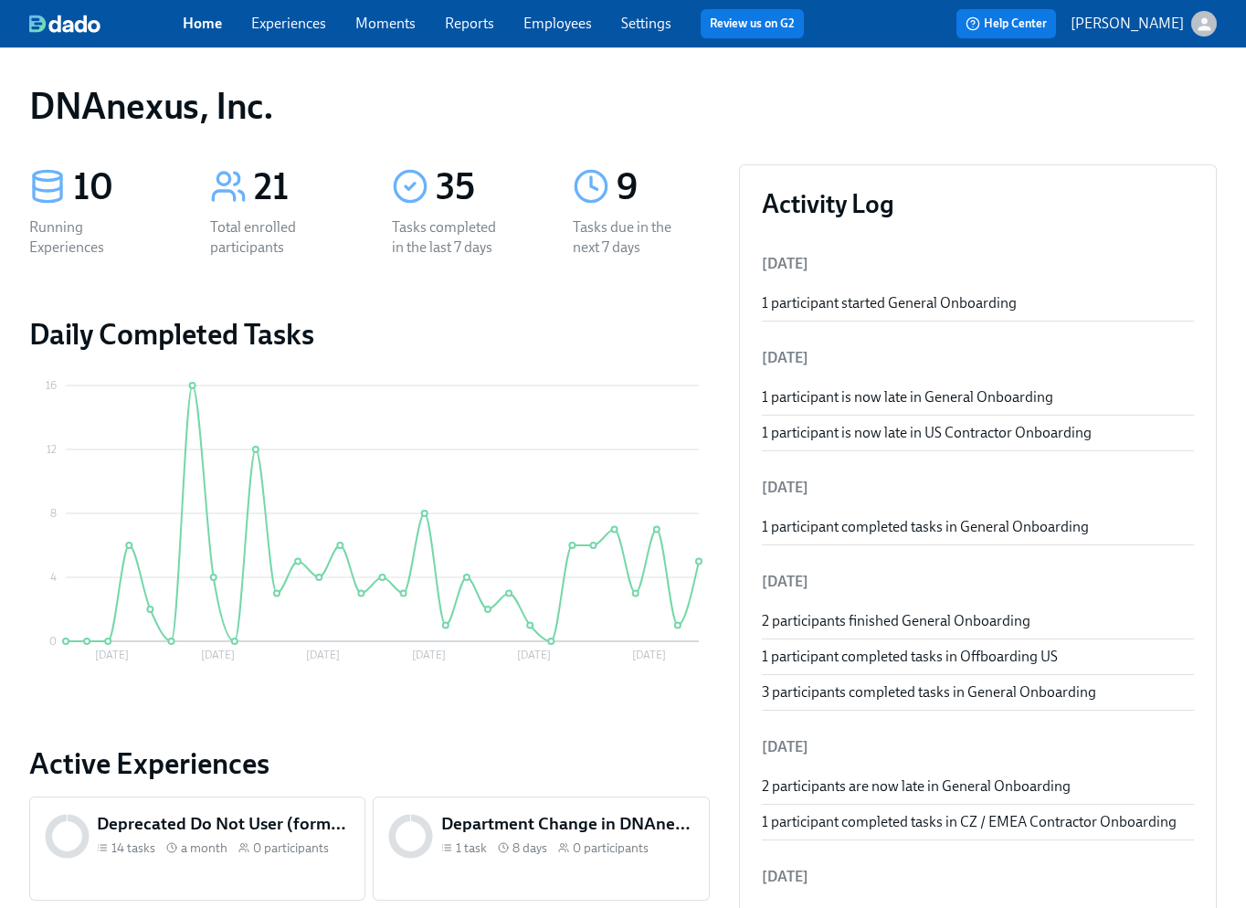
click at [285, 27] on link "Experiences" at bounding box center [288, 23] width 75 height 17
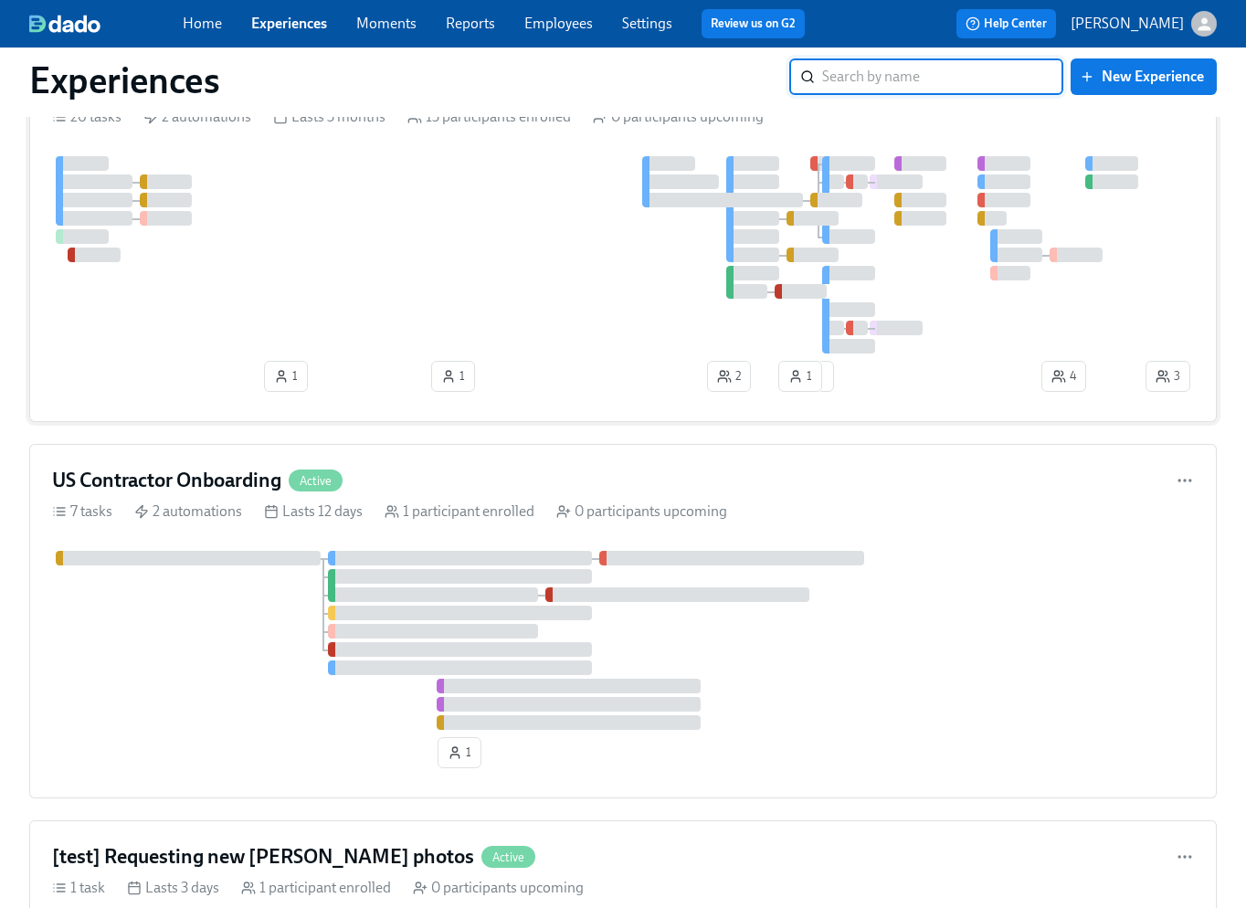
scroll to position [795, 0]
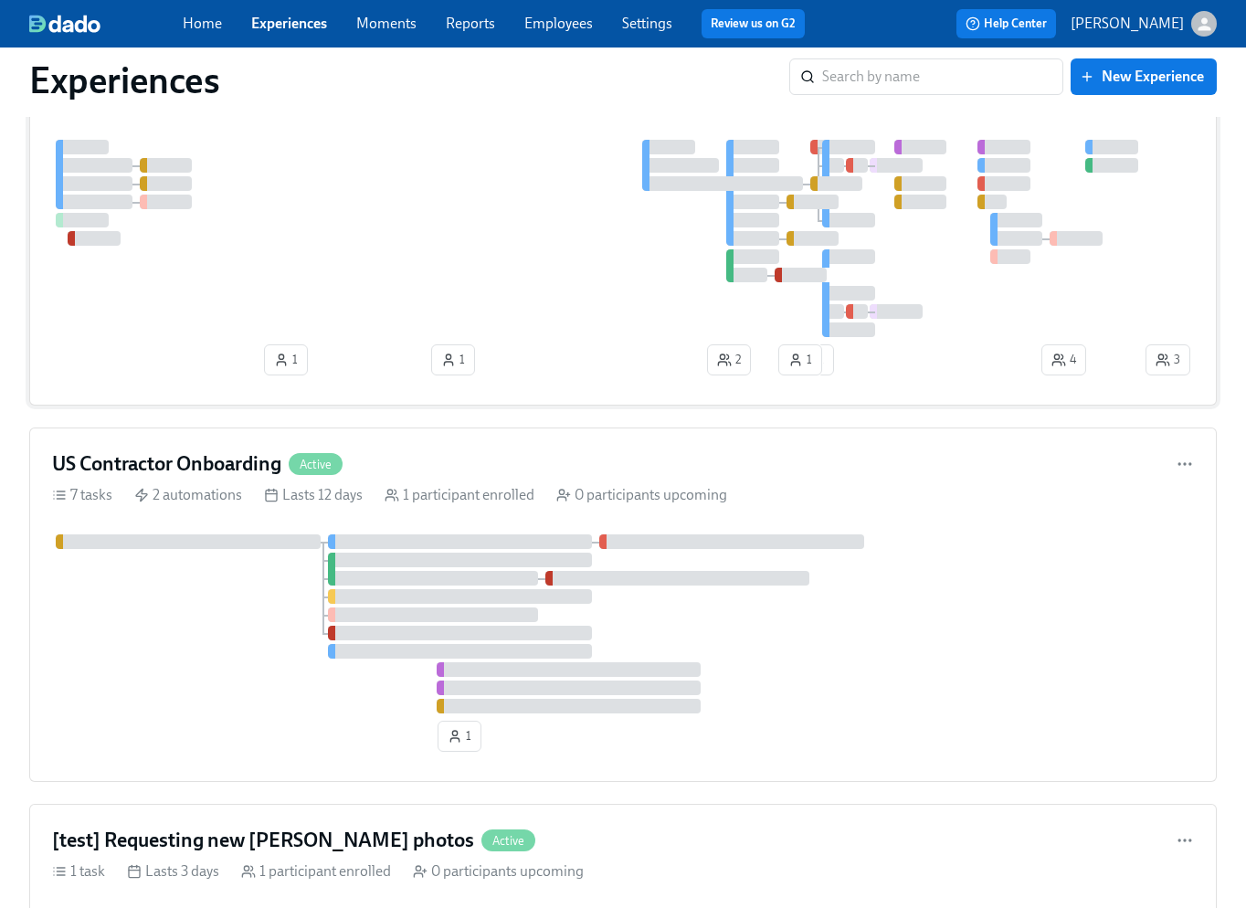
click at [383, 253] on div at bounding box center [597, 238] width 1090 height 197
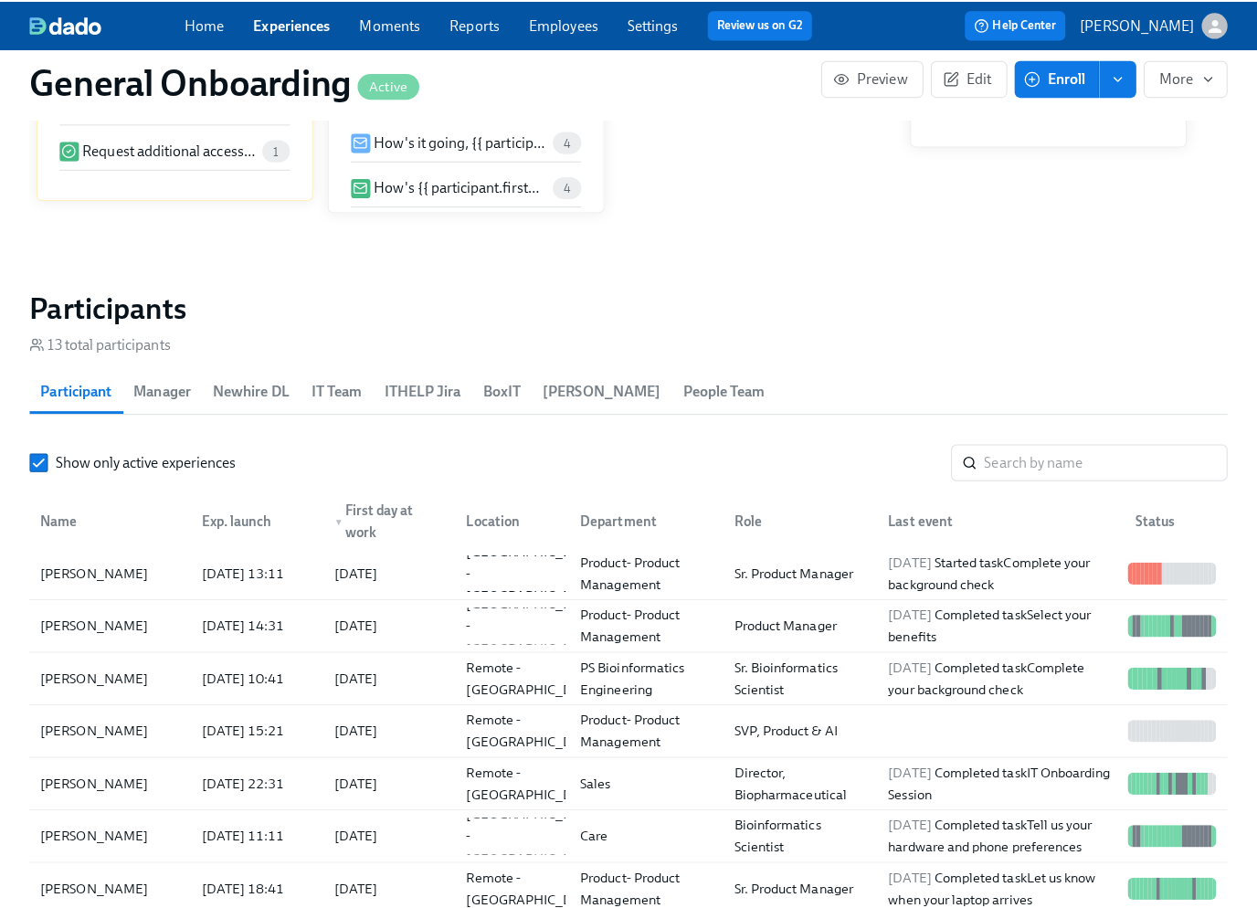
scroll to position [1648, 0]
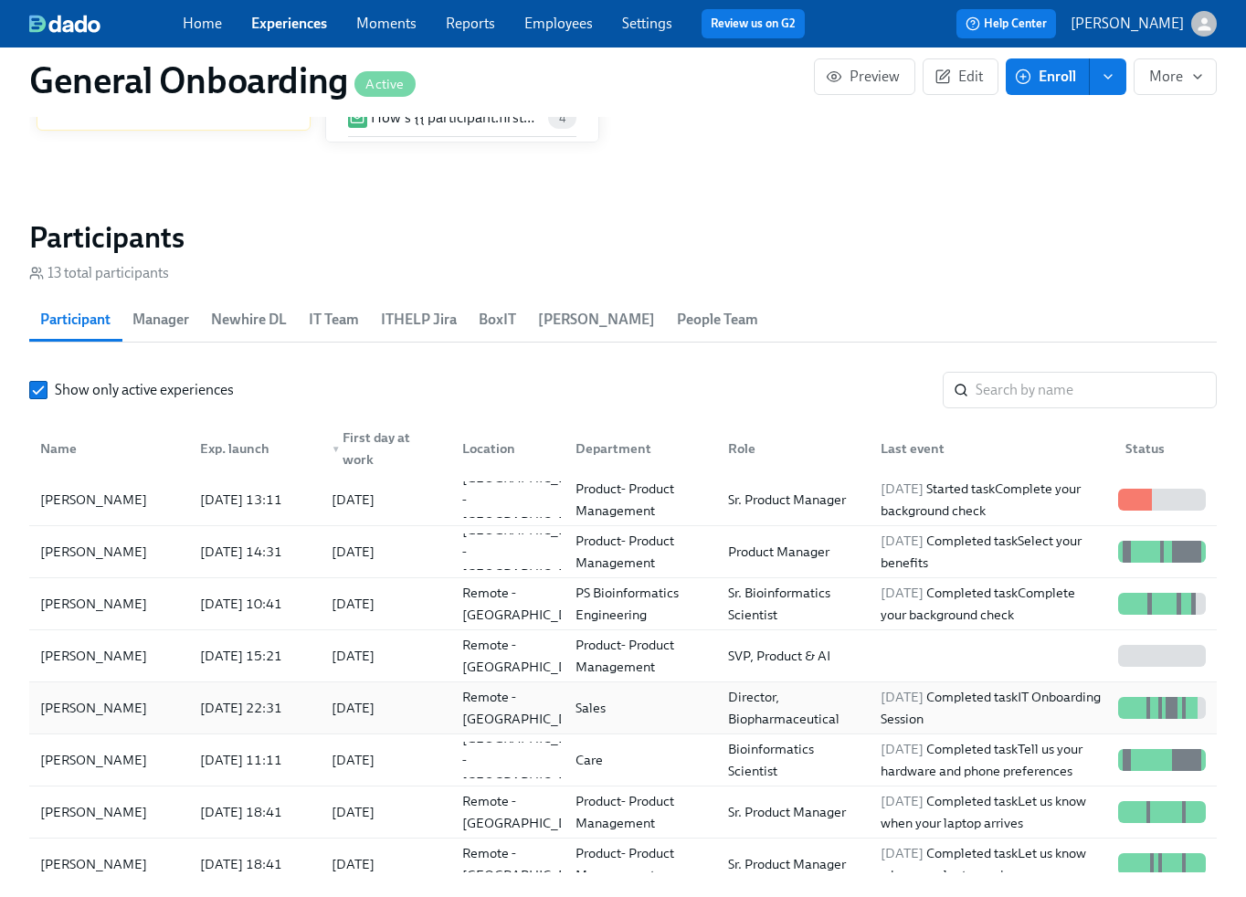
click at [140, 709] on div "[PERSON_NAME]" at bounding box center [109, 708] width 153 height 37
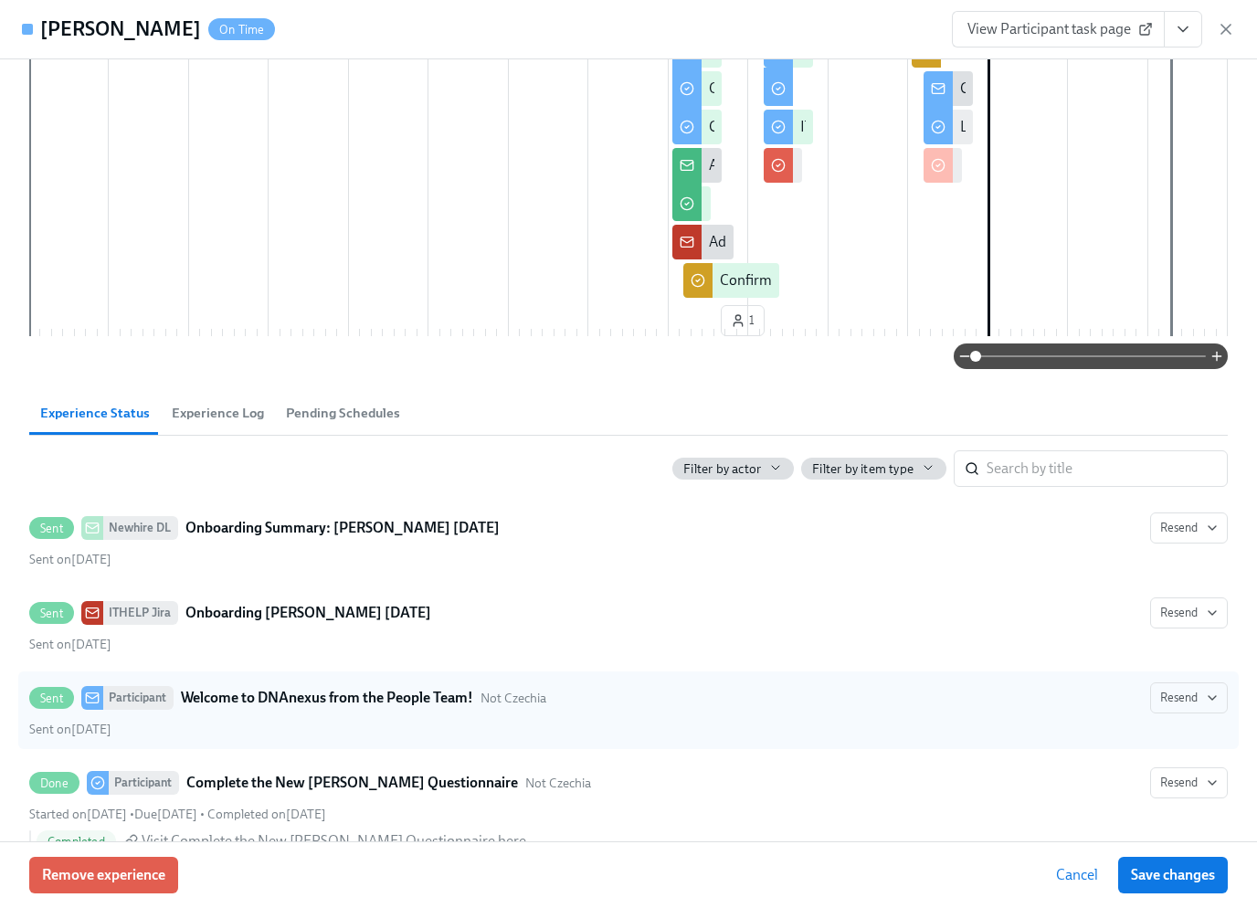
scroll to position [529, 0]
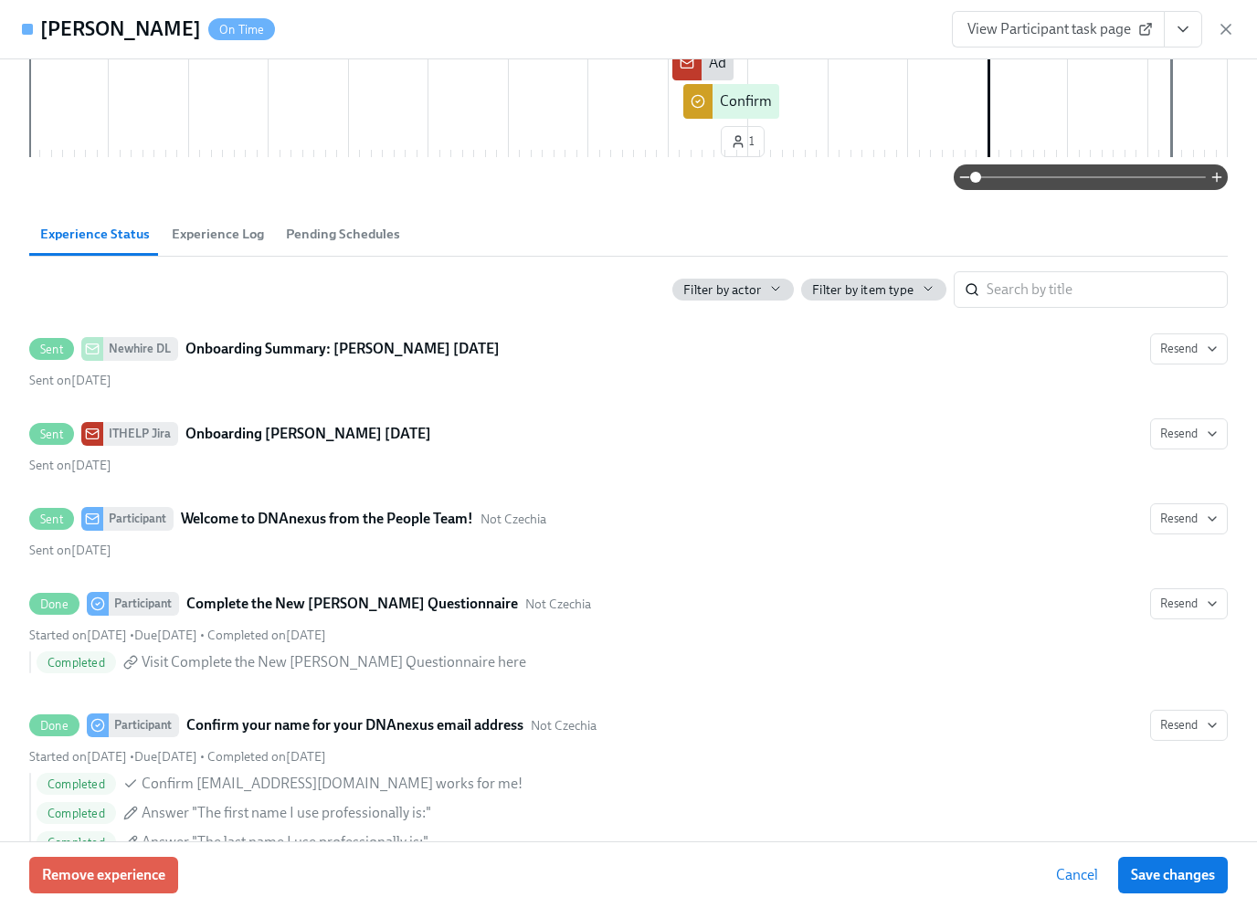
click at [1059, 18] on link "View Participant task page" at bounding box center [1058, 29] width 213 height 37
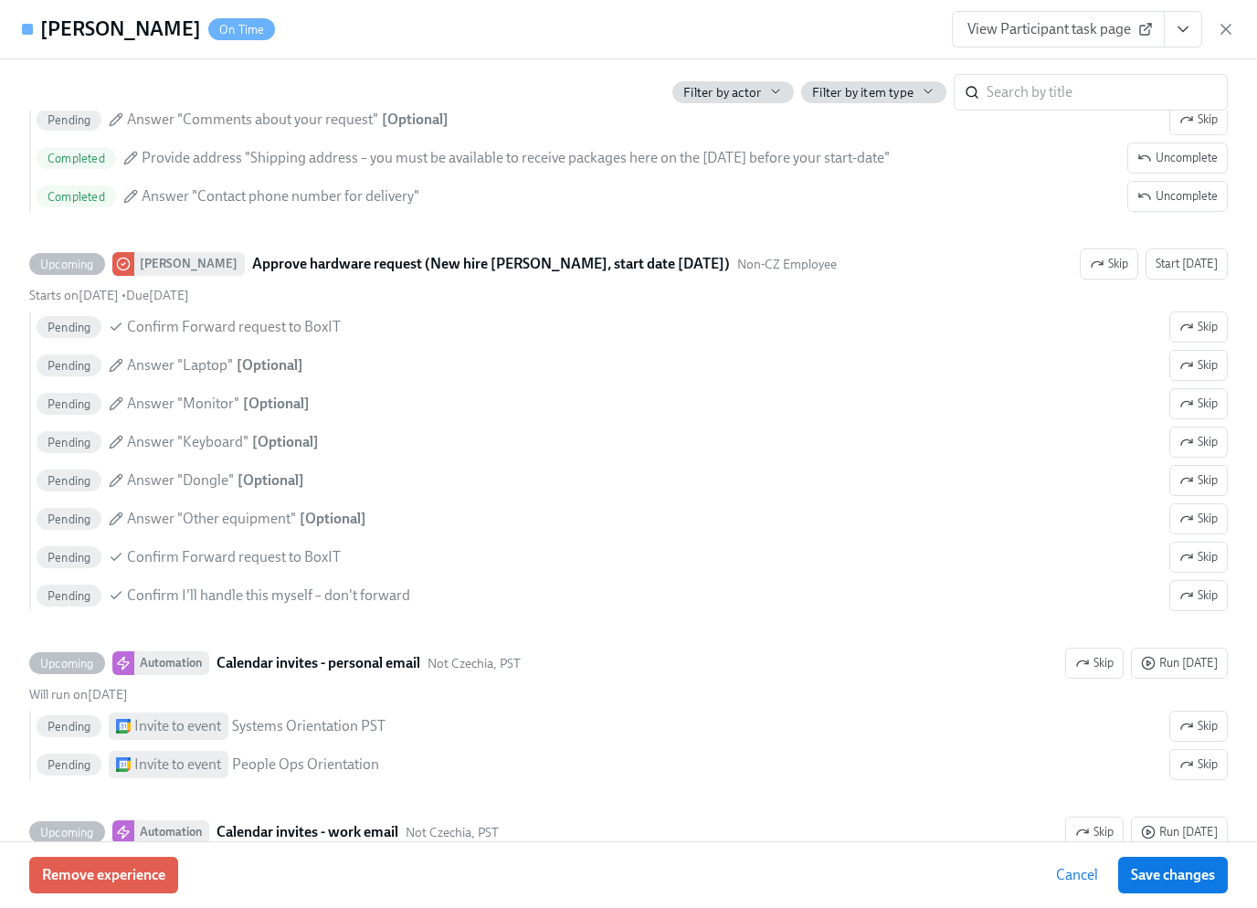
scroll to position [2979, 0]
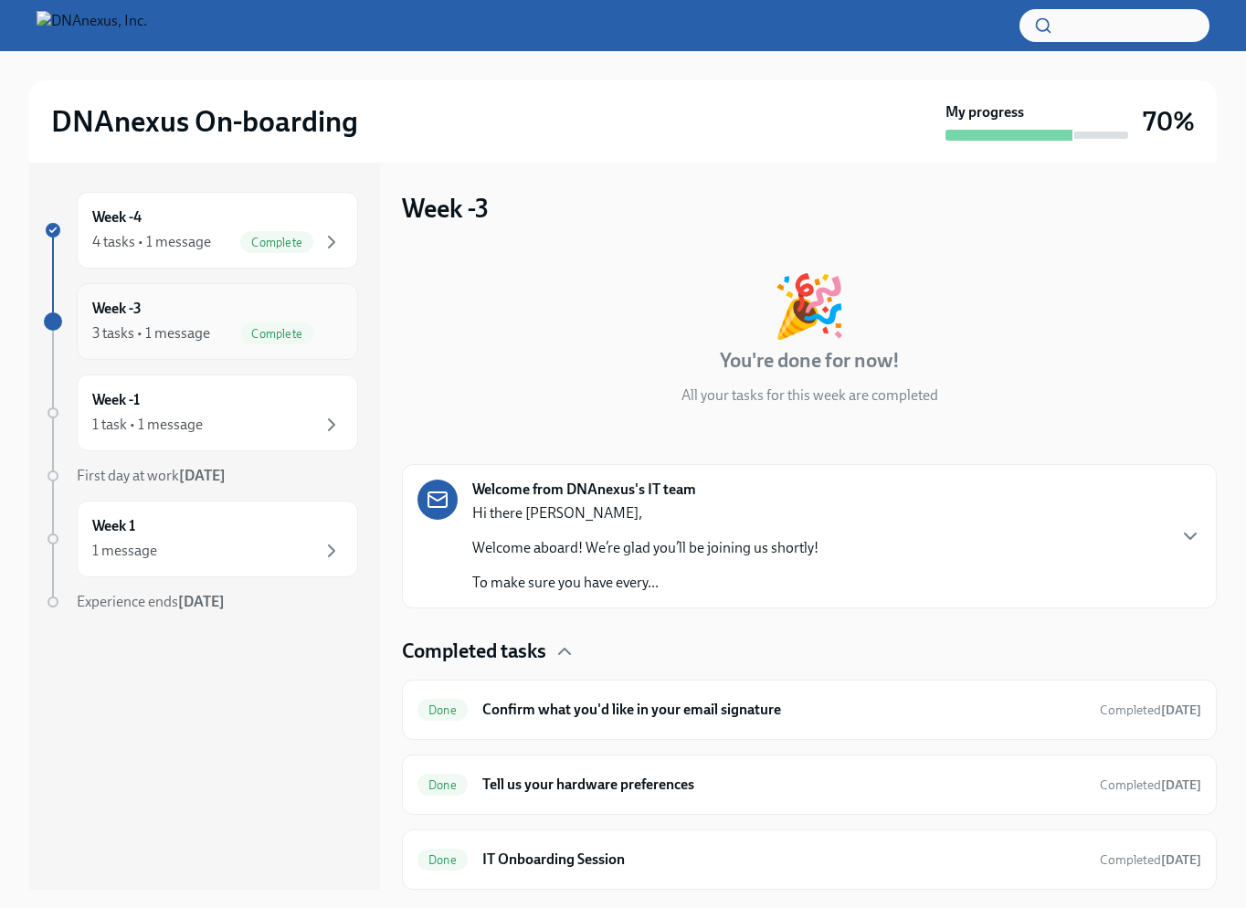
click at [201, 310] on div "Week -3 3 tasks • 1 message Complete" at bounding box center [217, 322] width 250 height 46
click at [334, 231] on icon "button" at bounding box center [332, 242] width 22 height 22
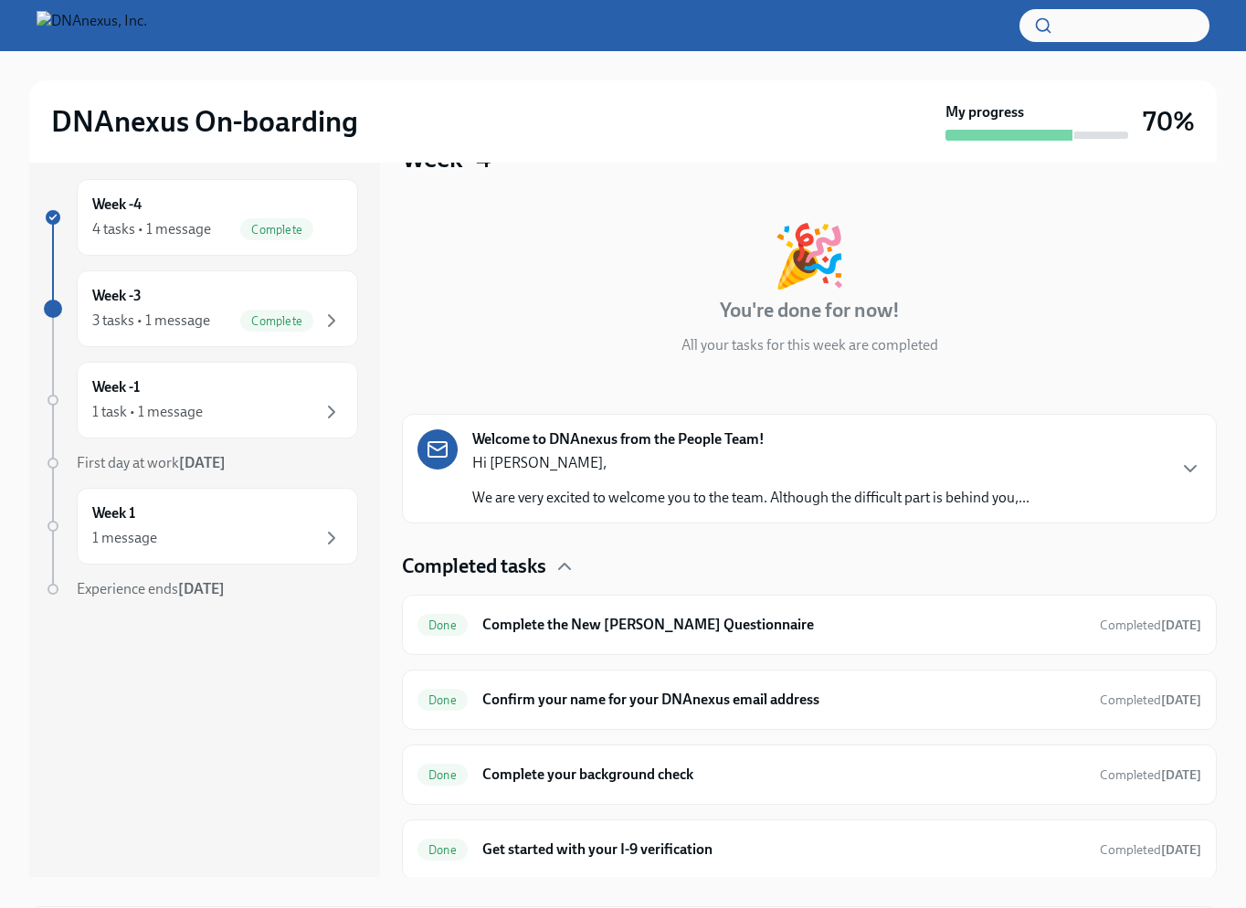
scroll to position [15, 0]
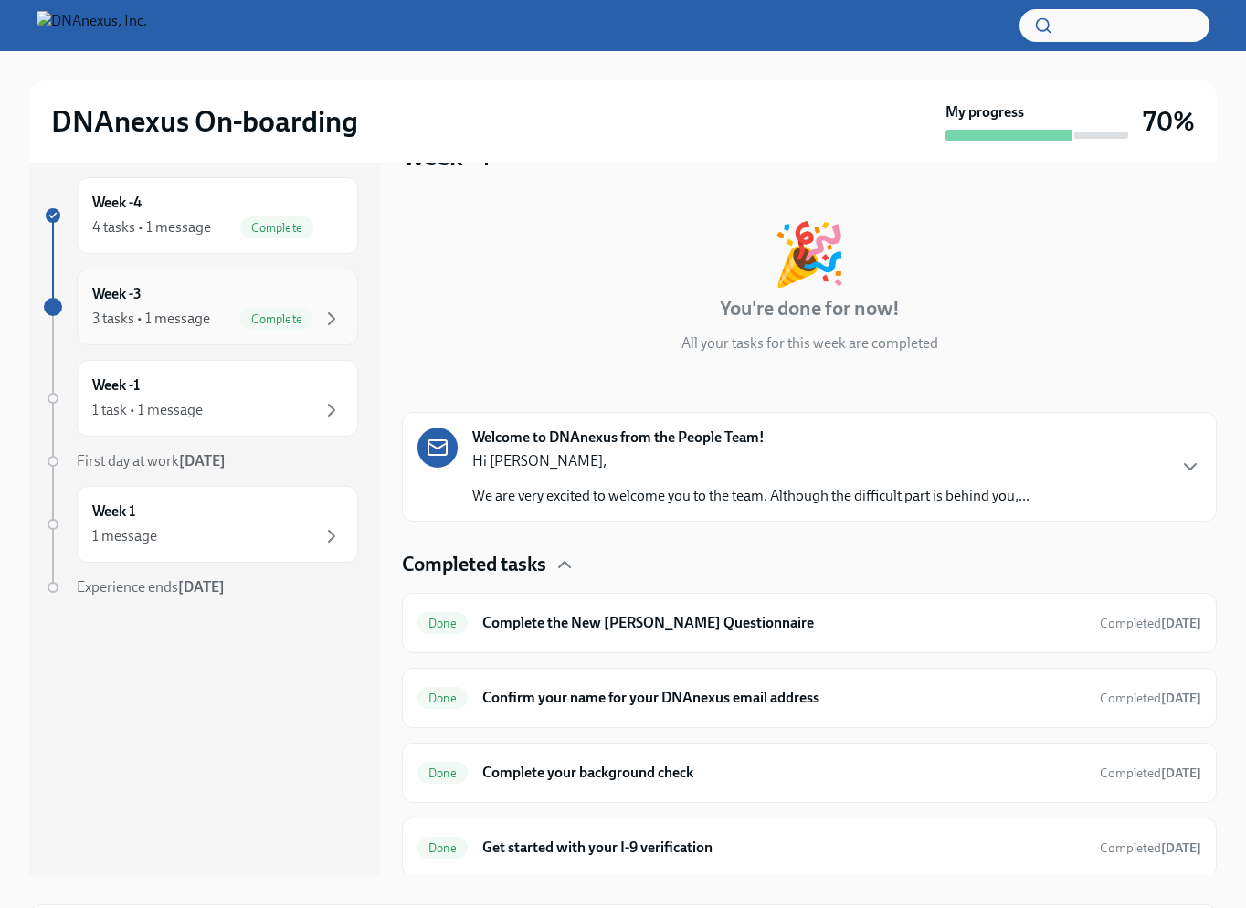
click at [318, 325] on div "Complete" at bounding box center [291, 319] width 102 height 22
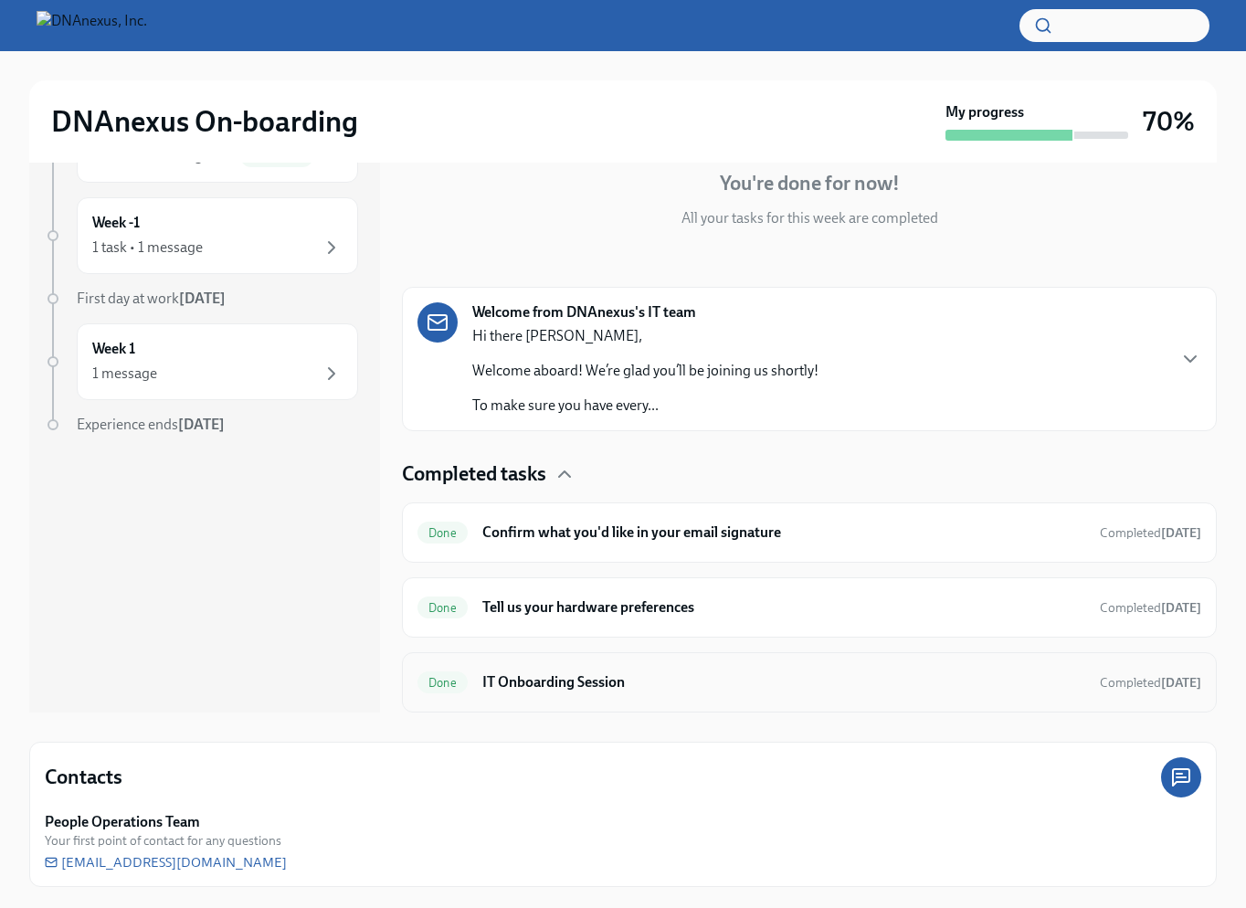
click at [654, 672] on h6 "IT Onboarding Session" at bounding box center [783, 682] width 603 height 20
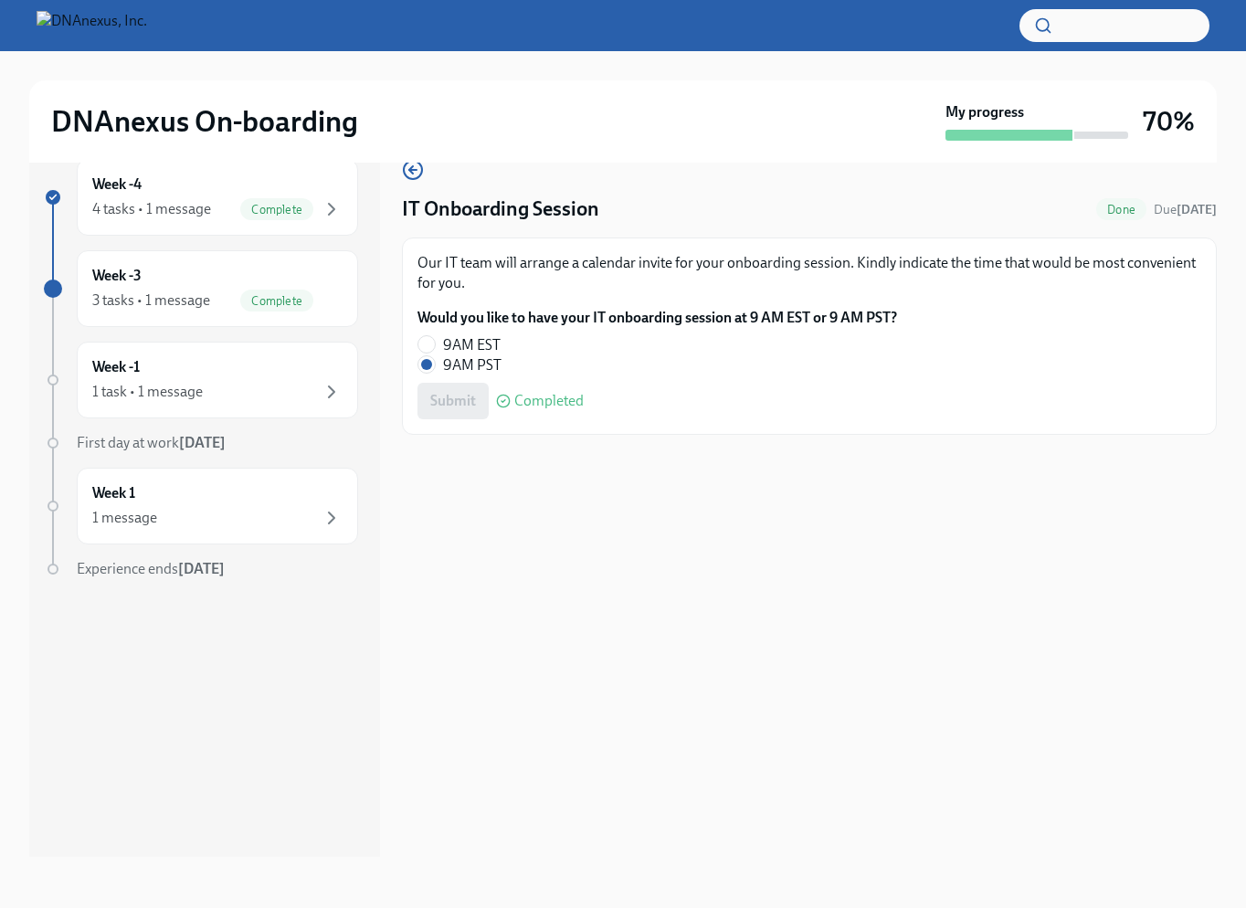
scroll to position [33, 0]
